Goal: Task Accomplishment & Management: Complete application form

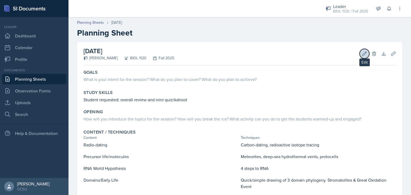
click at [361, 55] on icon at bounding box center [363, 53] width 5 height 5
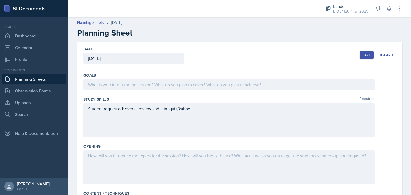
click at [244, 83] on div at bounding box center [228, 84] width 291 height 11
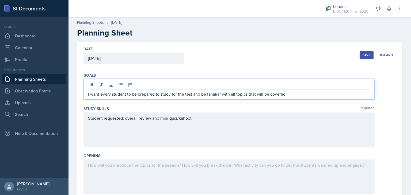
click at [211, 120] on div "Student requested: overall review and mini quiz/kahoot" at bounding box center [228, 130] width 291 height 34
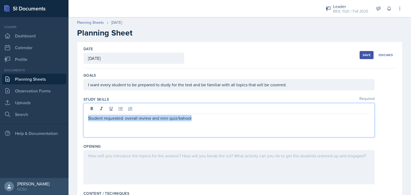
drag, startPoint x: 202, startPoint y: 118, endPoint x: 82, endPoint y: 124, distance: 119.4
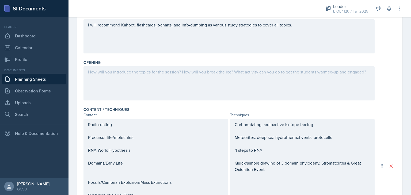
click at [226, 79] on div at bounding box center [228, 83] width 291 height 34
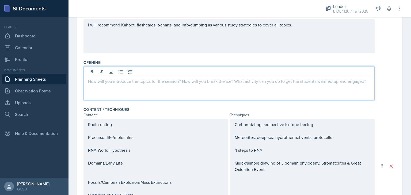
scroll to position [93, 0]
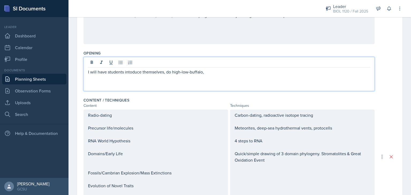
click at [132, 70] on p "I will have students intoduce themselves, do high-low-buffalo," at bounding box center [229, 72] width 282 height 6
click at [208, 71] on p "I will have students introduce themselves, do high-low-buffalo," at bounding box center [229, 72] width 282 height 6
click at [169, 71] on p "I will have students introduce themselves, do high-low-buffalo," at bounding box center [229, 72] width 282 height 6
click at [211, 72] on p "I will have students introduce themselves, high-low-buffalo," at bounding box center [229, 72] width 282 height 6
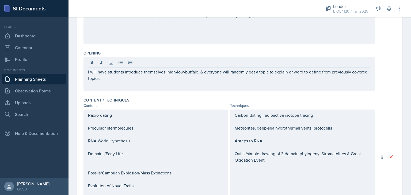
click at [397, 87] on div "Date [DATE] [DATE] 31 1 2 3 4 5 6 7 8 9 10 11 12 13 14 15 16 17 18 19 20 21 22 …" at bounding box center [239, 133] width 325 height 368
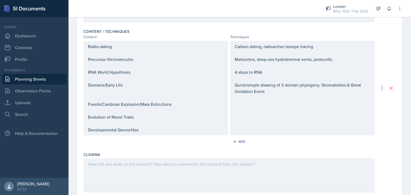
scroll to position [228, 0]
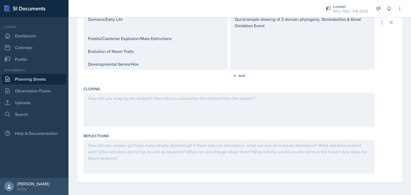
click at [249, 103] on div at bounding box center [228, 110] width 291 height 34
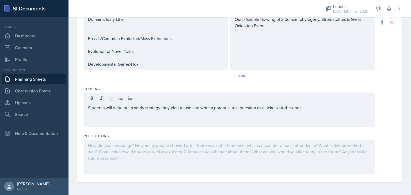
click at [378, 57] on div "Radio-dating Precursor life/molecules RNA World Hypothesis Domains/Early Life F…" at bounding box center [239, 22] width 312 height 95
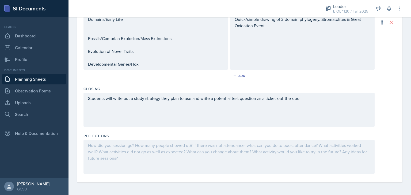
click at [378, 57] on div "Radio-dating Precursor life/molecules RNA World Hypothesis Domains/Early Life F…" at bounding box center [239, 22] width 312 height 95
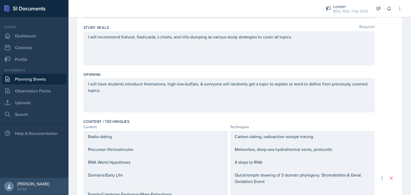
scroll to position [0, 0]
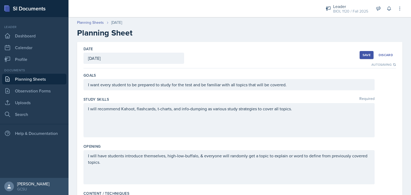
click at [364, 53] on div "Save" at bounding box center [366, 55] width 8 height 4
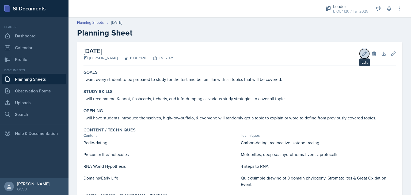
click at [362, 51] on icon at bounding box center [363, 53] width 5 height 5
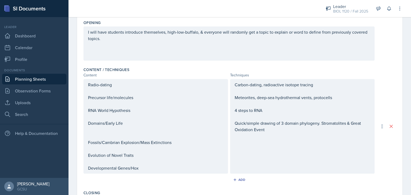
scroll to position [122, 0]
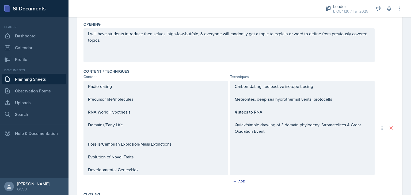
click at [315, 85] on div "Carbon-dating, radioactive isotope tracing Meteorites, deep-sea hydrothermal ve…" at bounding box center [302, 128] width 144 height 95
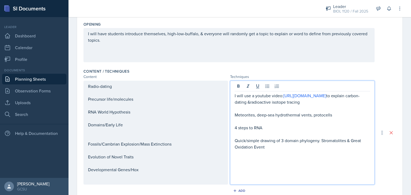
click at [274, 103] on p "I will use a youtube video: [URL][DOMAIN_NAME] to explain carbon-dating &radioa…" at bounding box center [301, 99] width 135 height 13
click at [362, 101] on p "I will use a YouTube video: [URL][DOMAIN_NAME] to recap carbon-dating &radioact…" at bounding box center [301, 99] width 135 height 13
click at [219, 96] on div "Radio-dating Precursor life/molecules RNA World Hypothesis Domains/Early Life F…" at bounding box center [155, 128] width 135 height 90
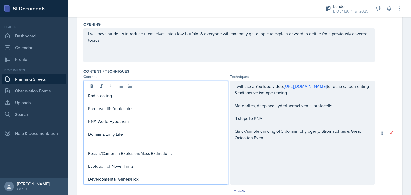
click at [95, 102] on p at bounding box center [155, 102] width 135 height 6
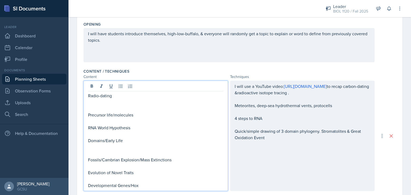
scroll to position [0, 0]
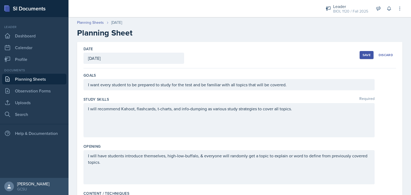
click at [387, 153] on div "I will have students introduce themselves, high-low-buffalo, & everyone will ra…" at bounding box center [239, 167] width 312 height 34
click at [368, 54] on button "Save" at bounding box center [366, 55] width 14 height 8
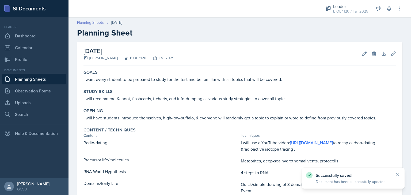
click at [90, 22] on link "Planning Sheets" at bounding box center [90, 23] width 27 height 6
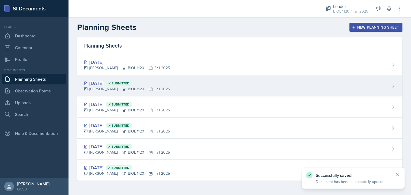
click at [99, 83] on div "[DATE] Submitted" at bounding box center [126, 83] width 86 height 7
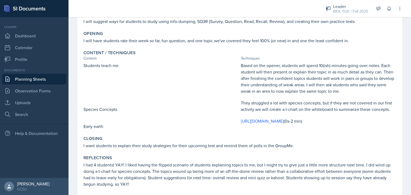
scroll to position [86, 0]
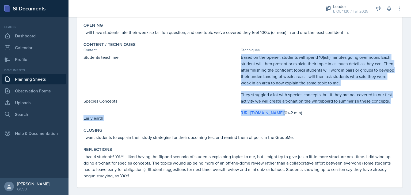
drag, startPoint x: 237, startPoint y: 114, endPoint x: 332, endPoint y: 113, distance: 94.4
click at [332, 113] on div "Students teach me Species Concepts Early earth Based on the opener, students wi…" at bounding box center [239, 87] width 312 height 67
click at [332, 113] on p "[URL][DOMAIN_NAME] (0s-2 min)" at bounding box center [318, 113] width 155 height 6
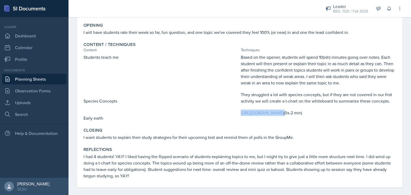
drag, startPoint x: 332, startPoint y: 113, endPoint x: 238, endPoint y: 115, distance: 93.1
click at [241, 115] on p "[URL][DOMAIN_NAME] (0s-2 min)" at bounding box center [318, 113] width 155 height 6
copy p "[URL][DOMAIN_NAME]"
click at [283, 112] on link "[URL][DOMAIN_NAME]" at bounding box center [262, 113] width 43 height 6
click at [347, 34] on p "I will have students rate their week so far, fun question, and one topic we've …" at bounding box center [239, 32] width 312 height 6
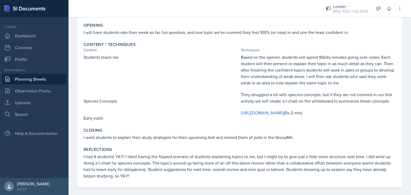
scroll to position [0, 0]
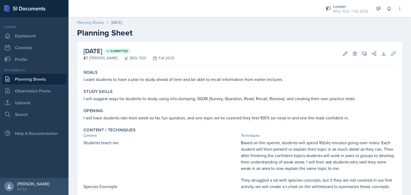
click at [90, 21] on link "Planning Sheets" at bounding box center [90, 23] width 27 height 6
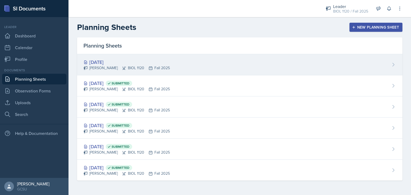
click at [103, 62] on div "[DATE]" at bounding box center [126, 62] width 86 height 7
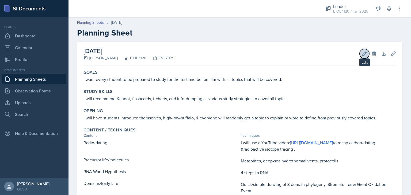
click at [361, 55] on icon at bounding box center [363, 53] width 5 height 5
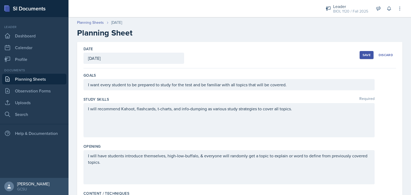
scroll to position [156, 0]
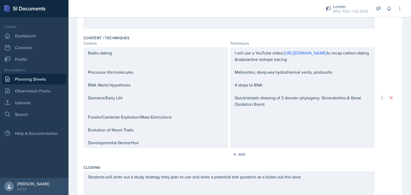
click at [232, 70] on div "I will use a YouTube video: [URL][DOMAIN_NAME] to recap carbon-dating &radioact…" at bounding box center [302, 97] width 144 height 101
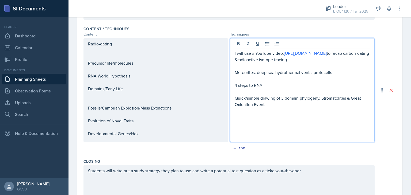
click at [231, 72] on div "I will use a YouTube video: [URL][DOMAIN_NAME] to recap carbon-dating &radioact…" at bounding box center [302, 90] width 144 height 104
click at [234, 76] on p at bounding box center [301, 79] width 135 height 6
click at [234, 71] on p "Meteorites, deep-sea hydrothermal vents, protocells" at bounding box center [301, 72] width 135 height 6
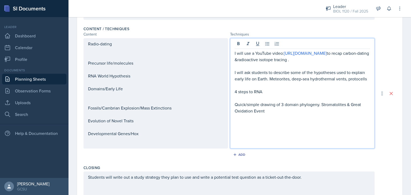
click at [366, 80] on div "I will use a YouTube video: [URL][DOMAIN_NAME] to recap carbon-dating &radioact…" at bounding box center [302, 93] width 144 height 110
click at [346, 78] on p "I will ask students to describe some of the hypotheses used to explain early li…" at bounding box center [301, 75] width 135 height 13
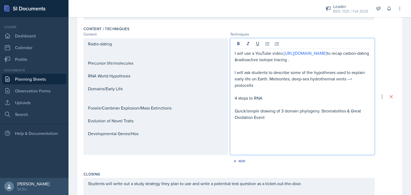
click at [258, 85] on p "I will ask students to describe some of the hypotheses used to explain early li…" at bounding box center [301, 78] width 135 height 19
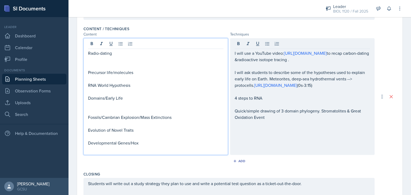
click at [142, 72] on div "Radio-dating Precursor life/molecules RNA World Hypothesis Domains/Early Life F…" at bounding box center [155, 98] width 135 height 96
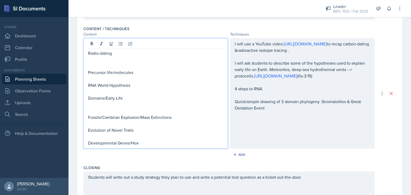
click at [130, 78] on p at bounding box center [155, 79] width 135 height 6
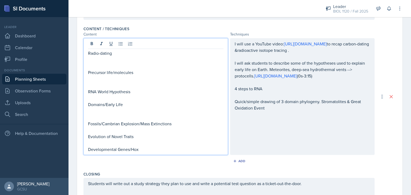
click at [138, 72] on p "Precursor life/molecules" at bounding box center [155, 72] width 135 height 6
click at [131, 105] on p "Domains/Early Life" at bounding box center [155, 104] width 135 height 6
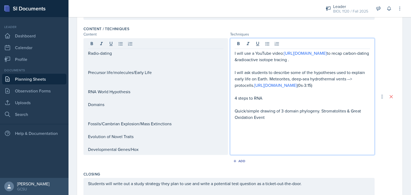
click at [364, 75] on p "I will ask students to describe some of the hypotheses used to explain early li…" at bounding box center [301, 78] width 135 height 19
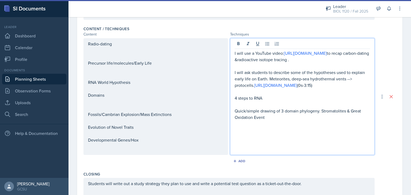
click at [251, 83] on p "I will ask students to describe some of the hypotheses used to explain early li…" at bounding box center [301, 78] width 135 height 19
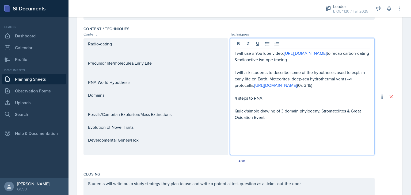
click at [266, 77] on p "I will ask students to describe some of the hypotheses used to explain early li…" at bounding box center [301, 78] width 135 height 19
click at [252, 84] on p "I will ask students to describe some of the hypotheses used to explain early li…" at bounding box center [301, 78] width 135 height 19
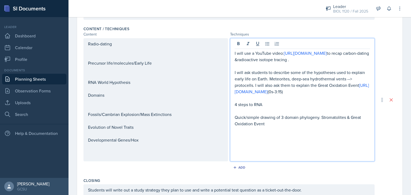
click at [359, 86] on p "I will ask students to describe some of the hypotheses used to explain early li…" at bounding box center [301, 82] width 135 height 26
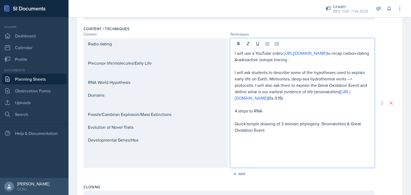
click at [342, 90] on p "I will ask students to describe some of the hypotheses used to explain early li…" at bounding box center [301, 85] width 135 height 32
click at [344, 89] on p "I will ask students to describe some of the hypotheses used to explain early li…" at bounding box center [301, 85] width 135 height 32
click at [256, 91] on p "I will ask students to describe some of the hypotheses used to explain early li…" at bounding box center [301, 85] width 135 height 32
drag, startPoint x: 318, startPoint y: 122, endPoint x: 320, endPoint y: 127, distance: 5.3
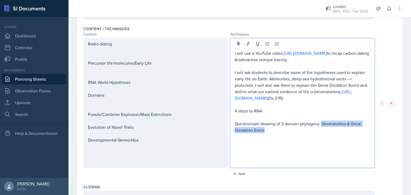
click at [320, 127] on p "Quick/simple drawing of 3 domain phylogeny. Stromatolites & Great Oxidation Eve…" at bounding box center [301, 127] width 135 height 13
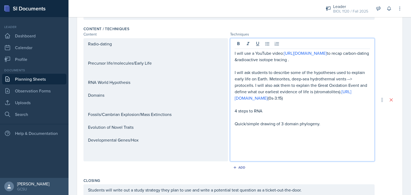
click at [136, 75] on div "Radio-dating Precursor life/molecules/Early Life RNA World Hypothesis Domains F…" at bounding box center [155, 92] width 135 height 103
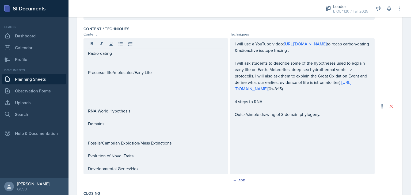
click at [142, 182] on div "Add" at bounding box center [239, 181] width 312 height 10
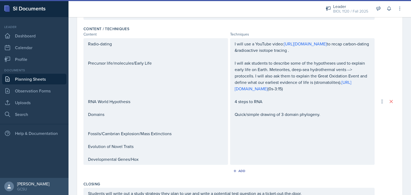
scroll to position [9, 0]
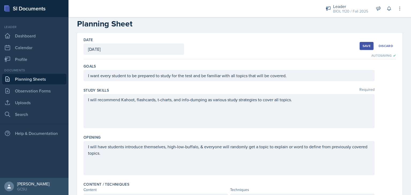
click at [362, 44] on div "Save" at bounding box center [366, 46] width 8 height 4
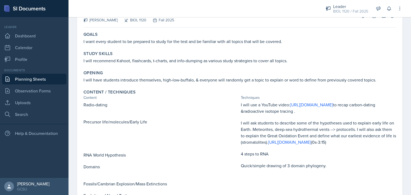
scroll to position [41, 0]
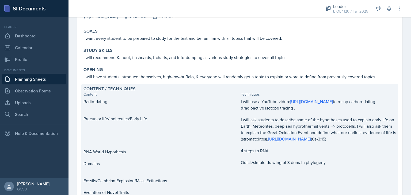
click at [267, 151] on p "4 steps to RNA" at bounding box center [318, 151] width 155 height 6
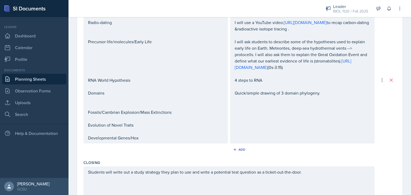
scroll to position [189, 0]
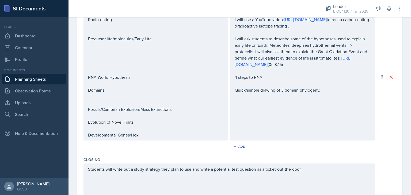
click at [232, 77] on div "I will use a YouTube video: [URL][DOMAIN_NAME] to recap carbon-dating &radioact…" at bounding box center [302, 77] width 144 height 127
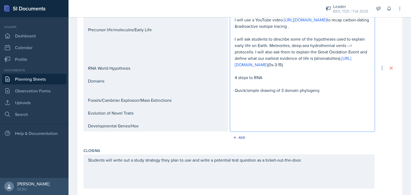
click at [235, 78] on p "4 steps to RNA" at bounding box center [301, 77] width 135 height 6
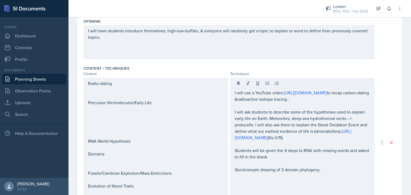
scroll to position [128, 0]
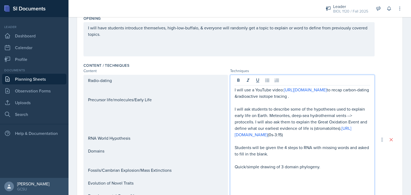
click at [279, 153] on p "Students will be given the 4 steps to RNA with missing words and asked to fill …" at bounding box center [301, 150] width 135 height 13
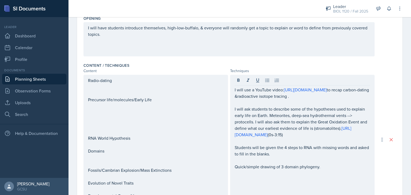
scroll to position [0, 0]
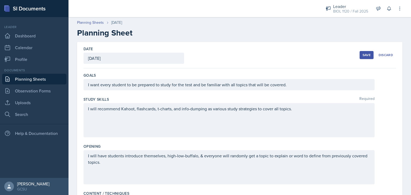
click at [359, 54] on button "Save" at bounding box center [366, 55] width 14 height 8
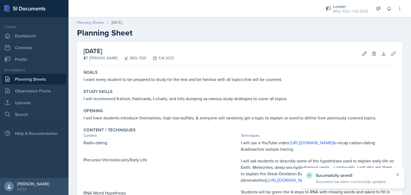
click at [94, 24] on link "Planning Sheets" at bounding box center [90, 23] width 27 height 6
